Goal: Transaction & Acquisition: Subscribe to service/newsletter

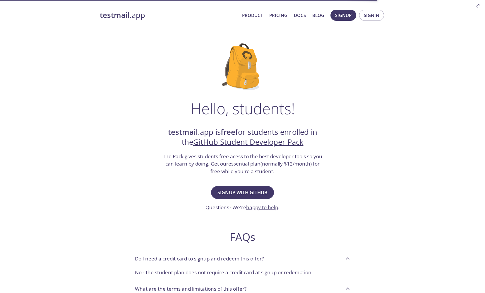
click at [396, 166] on div "testmail .app Product Pricing Docs Blog Signup Signin Hello, students! testmail…" at bounding box center [242, 260] width 485 height 509
click at [253, 193] on span "Signup with GitHub" at bounding box center [243, 192] width 50 height 8
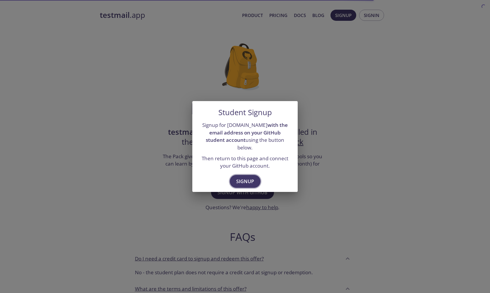
click at [249, 181] on span "Signup" at bounding box center [245, 181] width 18 height 8
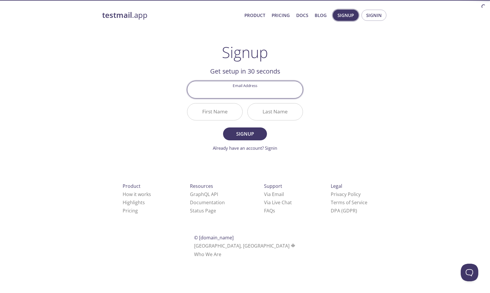
click at [345, 16] on span "Signup" at bounding box center [346, 15] width 16 height 8
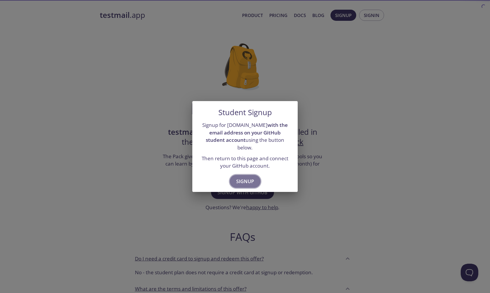
click at [248, 177] on span "Signup" at bounding box center [245, 181] width 18 height 8
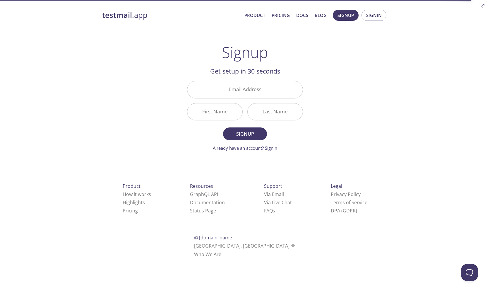
click at [258, 94] on input "Email Address" at bounding box center [244, 89] width 115 height 17
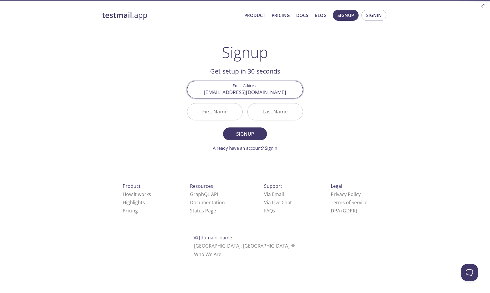
type input "m.rakhno@edu.centraluniversity.ru"
click at [230, 111] on input "First Name" at bounding box center [214, 111] width 55 height 17
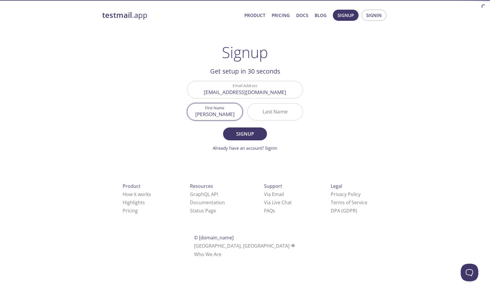
type input "Михаил"
click at [273, 112] on input "Last Name" at bounding box center [275, 111] width 55 height 17
type input "H"
type input "Рахно"
click at [288, 141] on form "Email Address m.rakhno@edu.centraluniversity.ru First Name Михаил Last Name Рах…" at bounding box center [245, 116] width 116 height 70
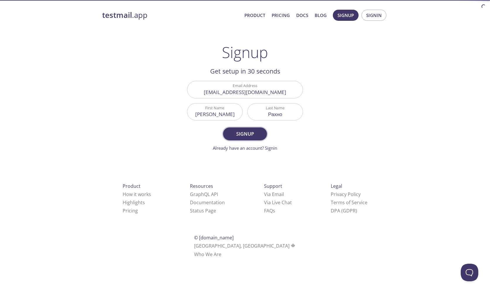
click at [250, 132] on span "Signup" at bounding box center [245, 134] width 31 height 8
click at [222, 117] on input "Михаил" at bounding box center [214, 111] width 55 height 17
click at [221, 117] on input "Михаил" at bounding box center [214, 111] width 55 height 17
type input "Michail"
click at [273, 115] on input "Рахно" at bounding box center [275, 111] width 55 height 17
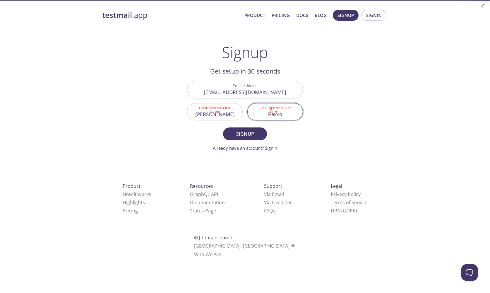
click at [273, 115] on input "Рахно" at bounding box center [275, 111] width 55 height 17
type input "Rakhno"
click at [214, 113] on input "Michail" at bounding box center [214, 111] width 55 height 17
type input "Mikhail"
click at [239, 136] on span "Signup" at bounding box center [245, 134] width 31 height 8
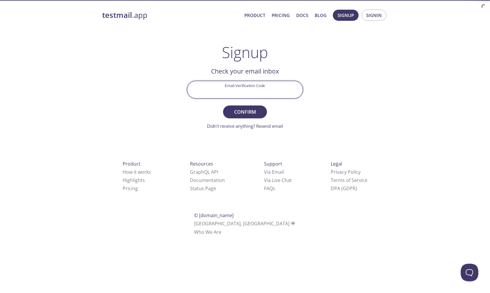
click at [268, 96] on input "Email Verification Code" at bounding box center [244, 89] width 115 height 17
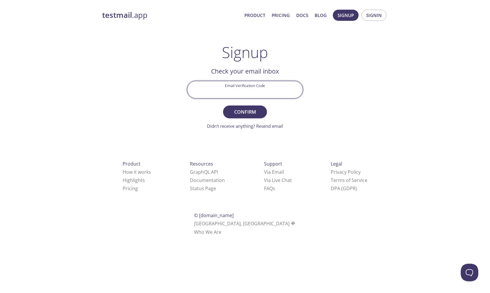
paste input "LN1JQQ1"
type input "LN1JQQ1"
click at [256, 112] on span "Confirm" at bounding box center [245, 112] width 31 height 8
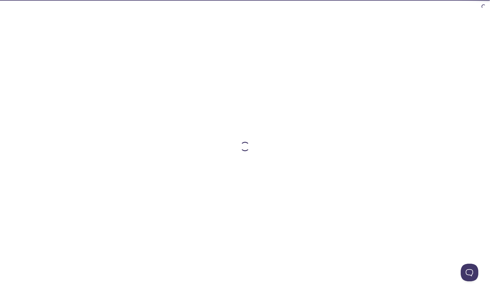
click at [227, 86] on div at bounding box center [245, 146] width 300 height 293
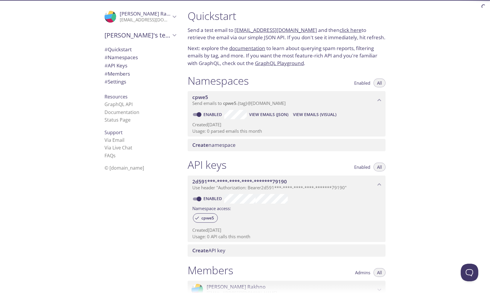
click at [227, 144] on span "Create namespace" at bounding box center [213, 144] width 43 height 7
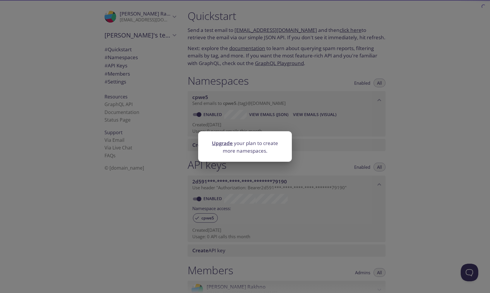
click at [239, 189] on div "Upgrade your plan to create more namespaces." at bounding box center [245, 146] width 490 height 293
